Goal: Find specific page/section: Find specific page/section

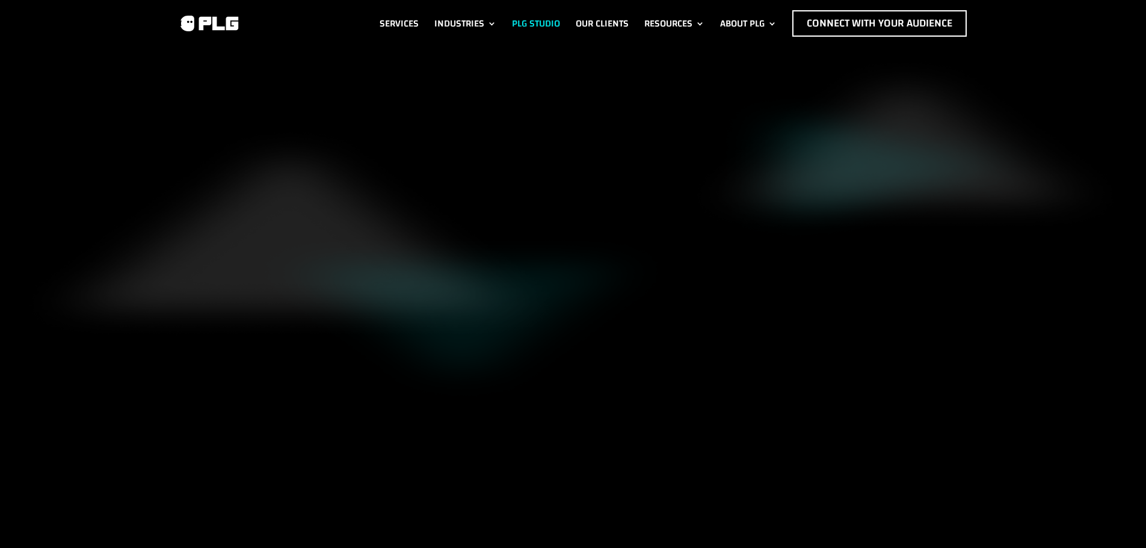
click at [555, 19] on link "PLG Studio" at bounding box center [536, 23] width 48 height 26
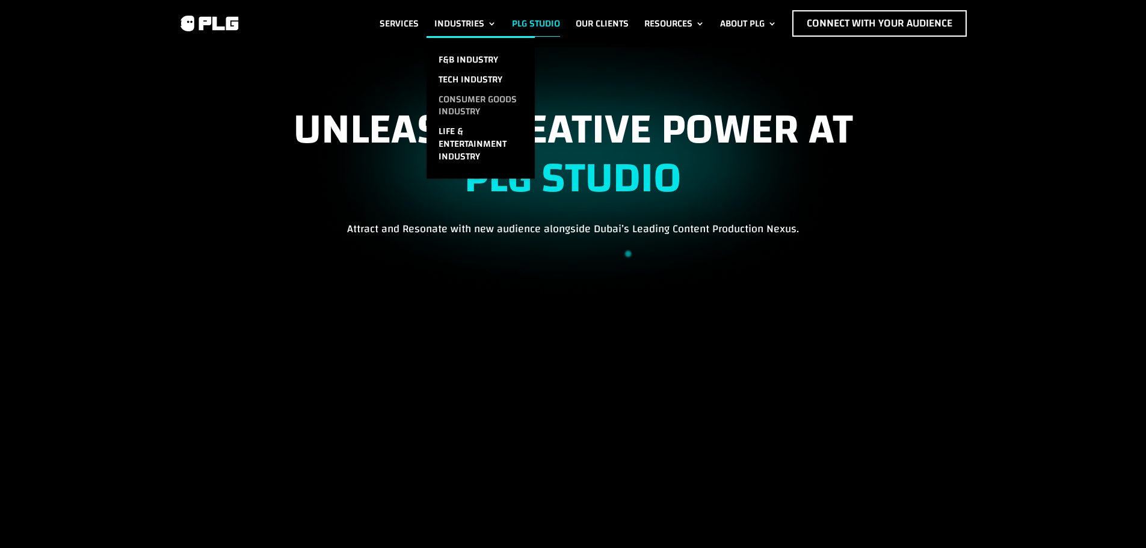
click at [471, 107] on link "Consumer Goods Industry" at bounding box center [480, 106] width 108 height 32
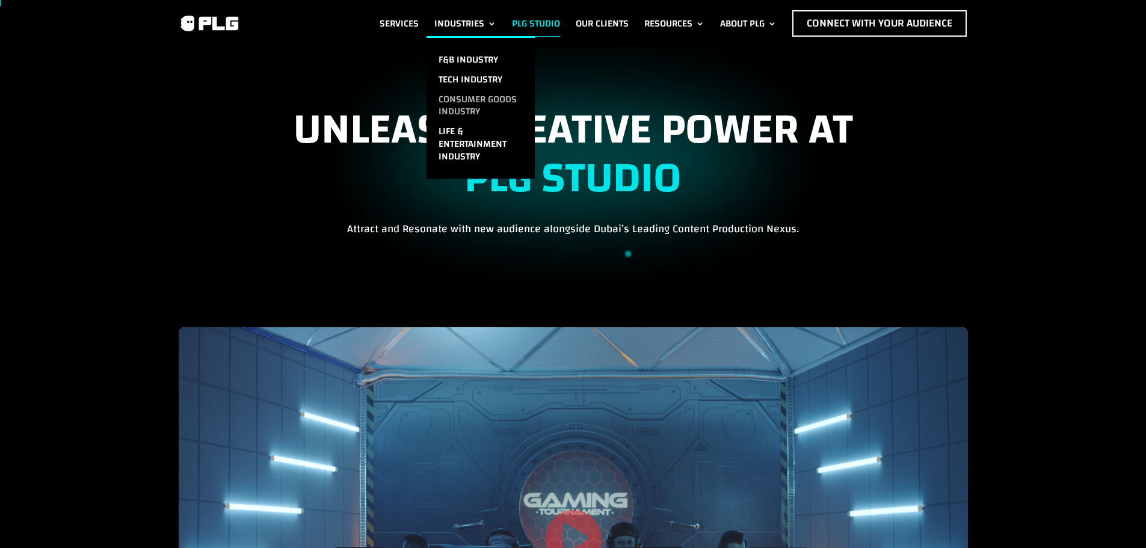
scroll to position [301, 0]
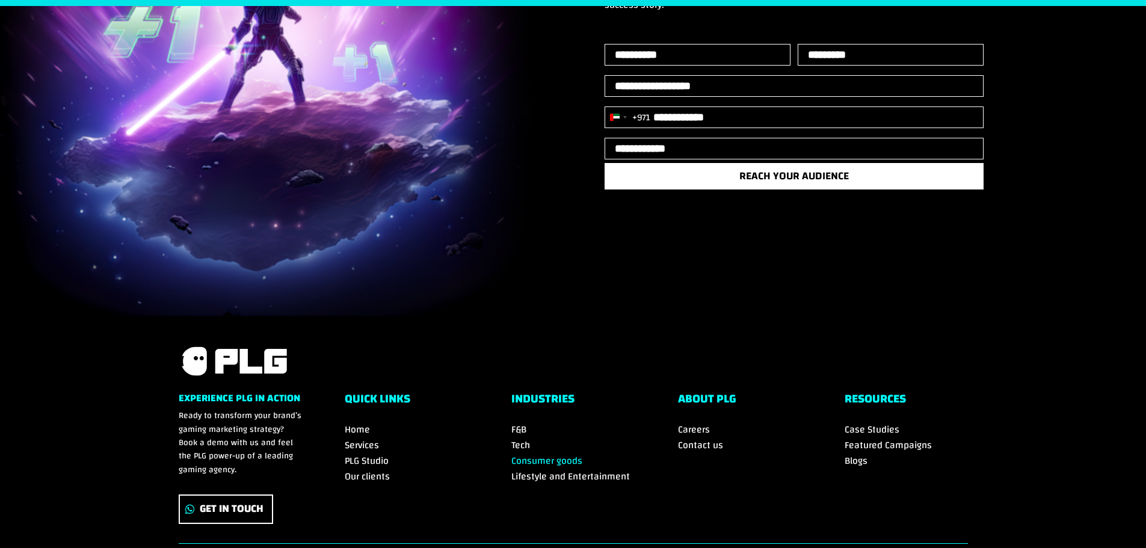
scroll to position [11449, 0]
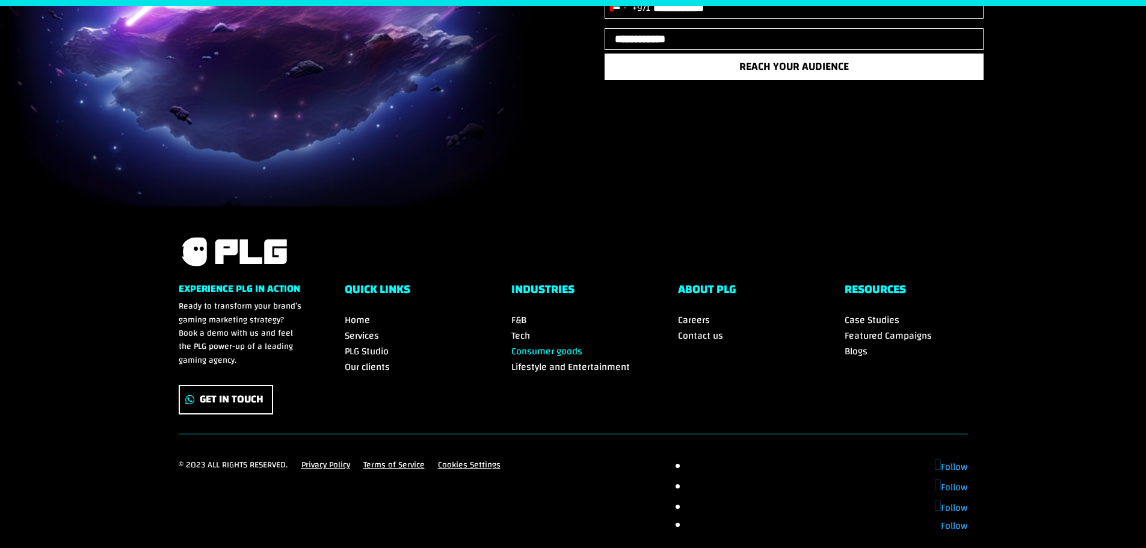
click at [705, 327] on span "Contact us" at bounding box center [700, 336] width 45 height 18
